Goal: Task Accomplishment & Management: Use online tool/utility

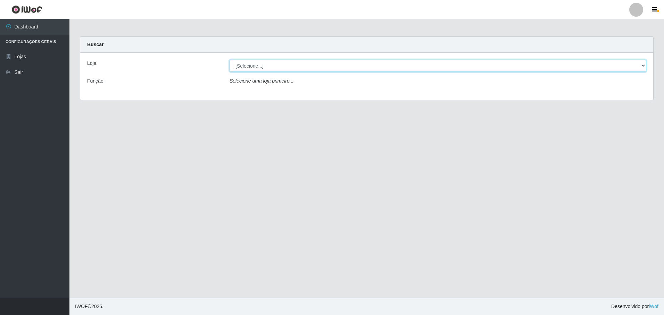
click at [280, 66] on select "[Selecione...] Extrabom - Loja 05 [GEOGRAPHIC_DATA]" at bounding box center [438, 66] width 417 height 12
select select "494"
click at [230, 60] on select "[Selecione...] Extrabom - Loja 05 [GEOGRAPHIC_DATA]" at bounding box center [438, 66] width 417 height 12
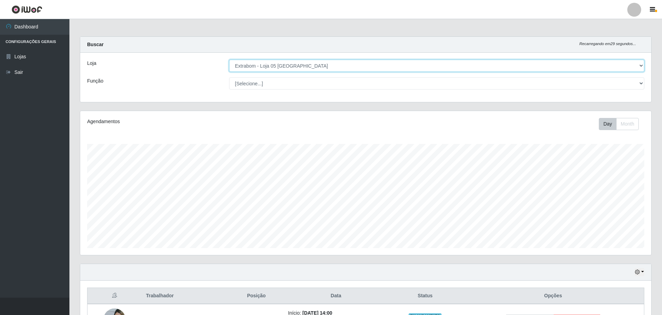
scroll to position [84, 0]
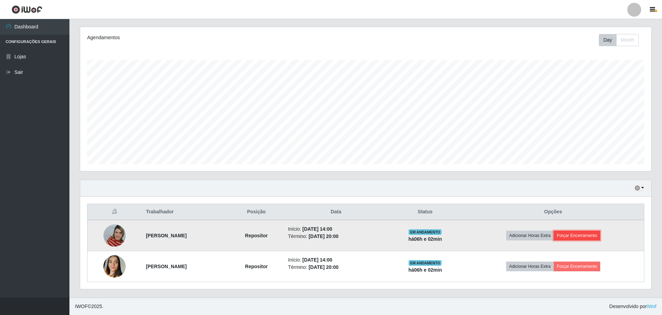
click at [598, 236] on button "Forçar Encerramento" at bounding box center [577, 236] width 47 height 10
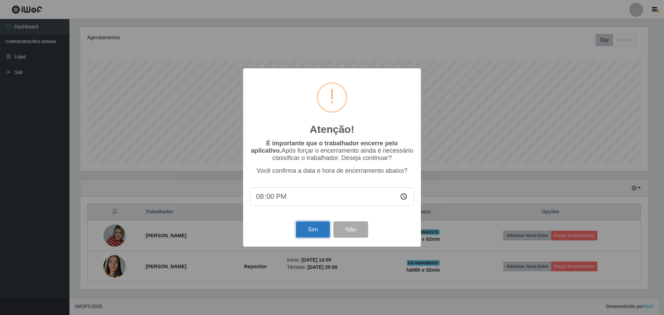
drag, startPoint x: 316, startPoint y: 232, endPoint x: 324, endPoint y: 229, distance: 8.5
click at [316, 232] on button "Sim" at bounding box center [313, 230] width 34 height 16
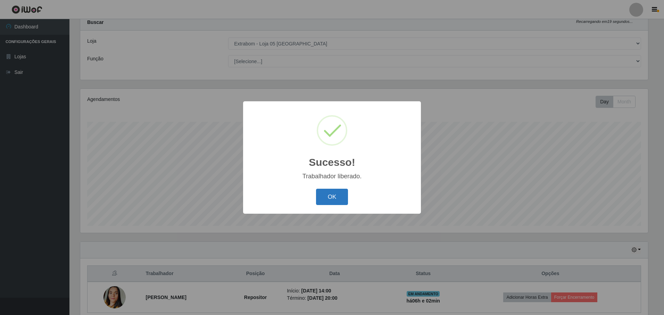
click at [337, 199] on button "OK" at bounding box center [332, 197] width 32 height 16
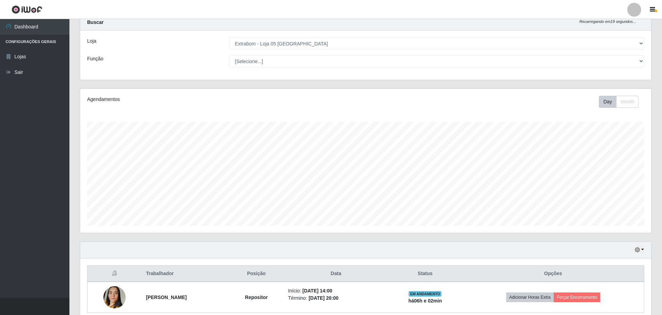
scroll to position [53, 0]
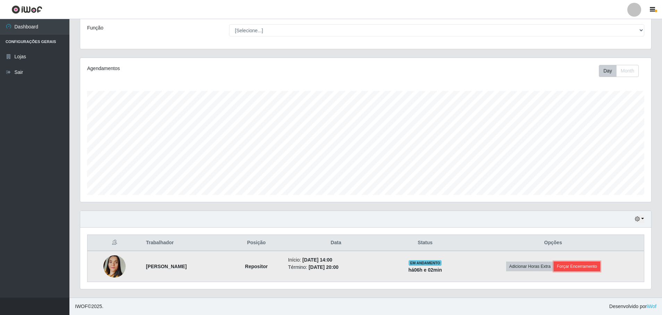
click at [578, 267] on button "Forçar Encerramento" at bounding box center [577, 267] width 47 height 10
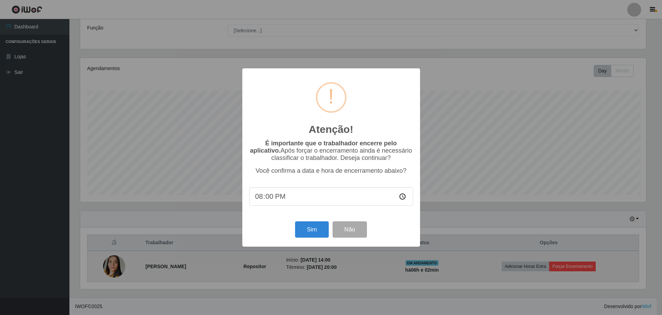
scroll to position [144, 568]
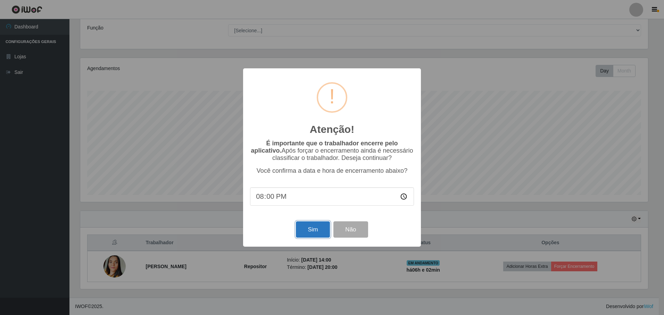
click at [313, 231] on button "Sim" at bounding box center [313, 230] width 34 height 16
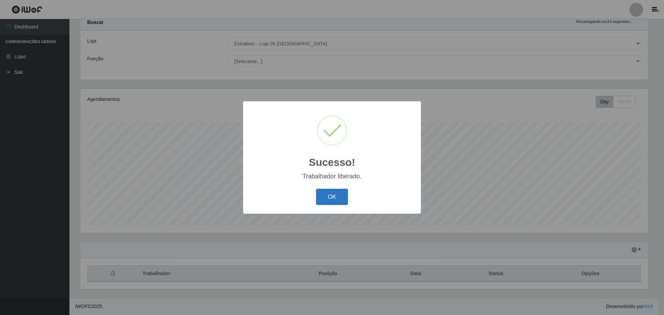
click at [319, 200] on button "OK" at bounding box center [332, 197] width 32 height 16
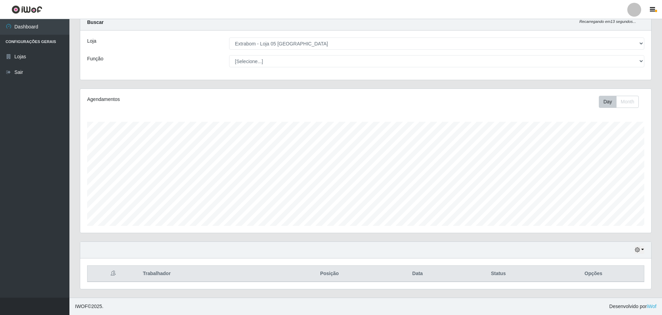
scroll to position [0, 0]
